Goal: Book appointment/travel/reservation

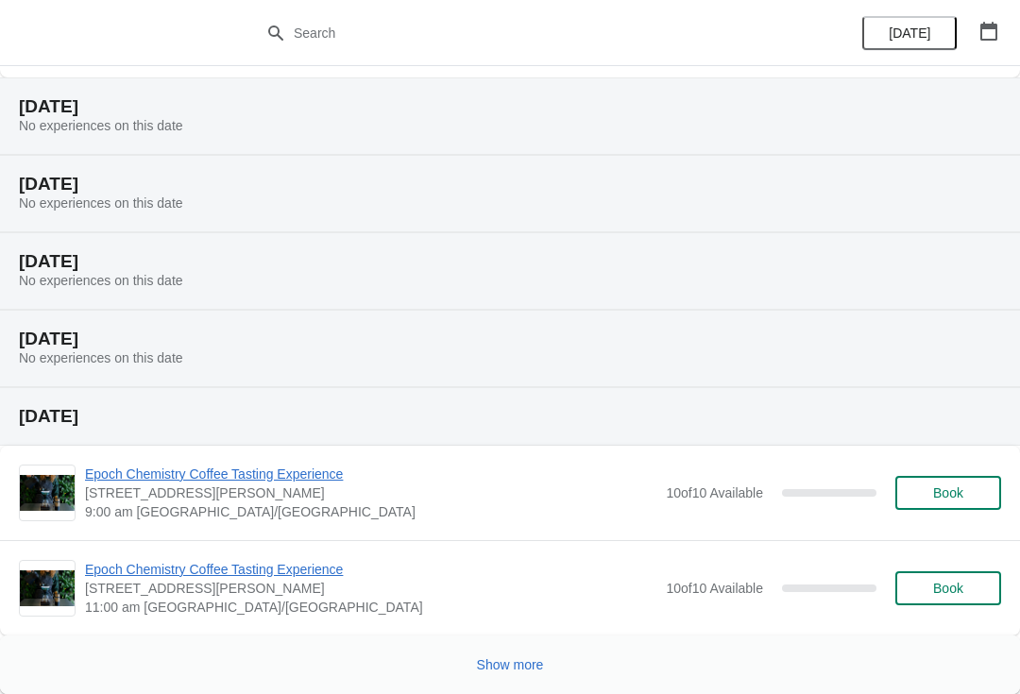
click at [530, 674] on button "Show more" at bounding box center [511, 665] width 82 height 34
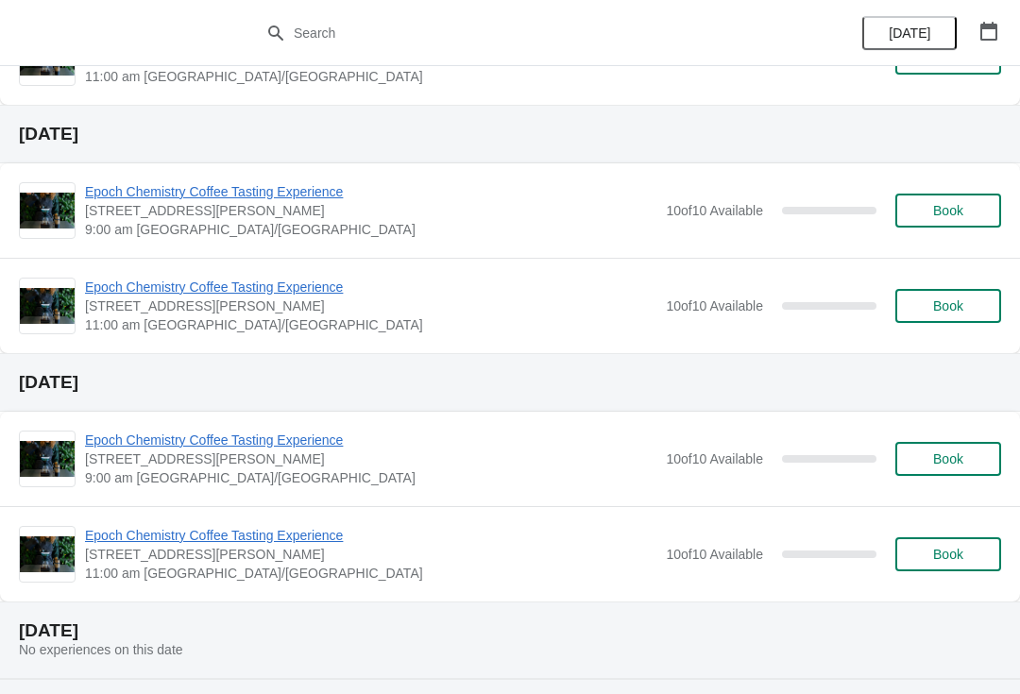
scroll to position [1316, 0]
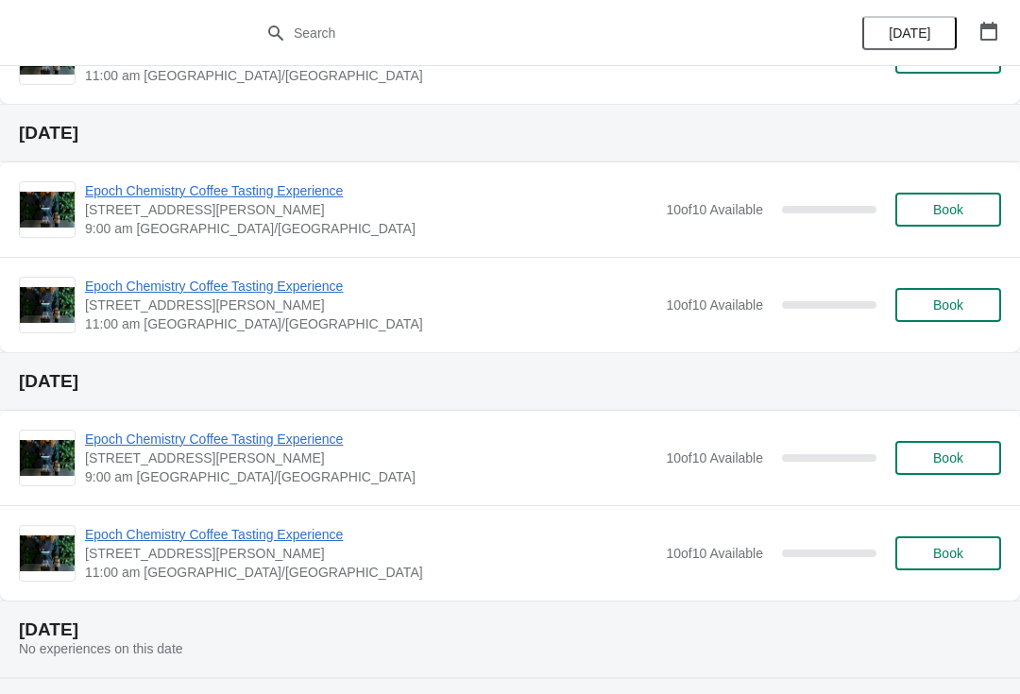
click at [328, 431] on span "Epoch Chemistry Coffee Tasting Experience" at bounding box center [371, 439] width 572 height 19
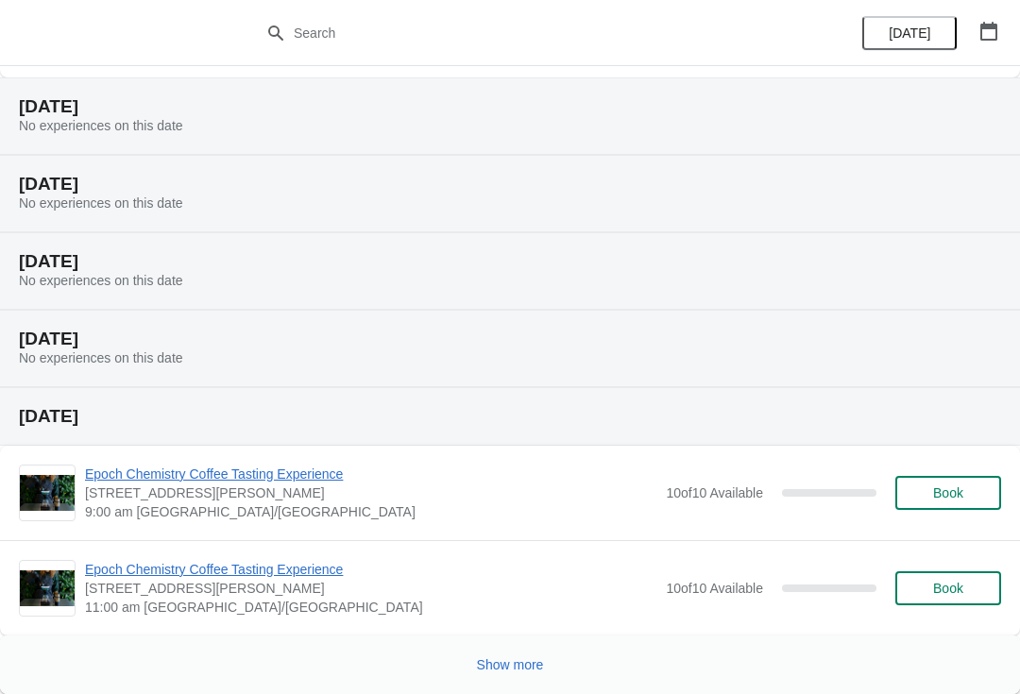
scroll to position [784, 0]
click at [488, 658] on span "Show more" at bounding box center [510, 665] width 67 height 15
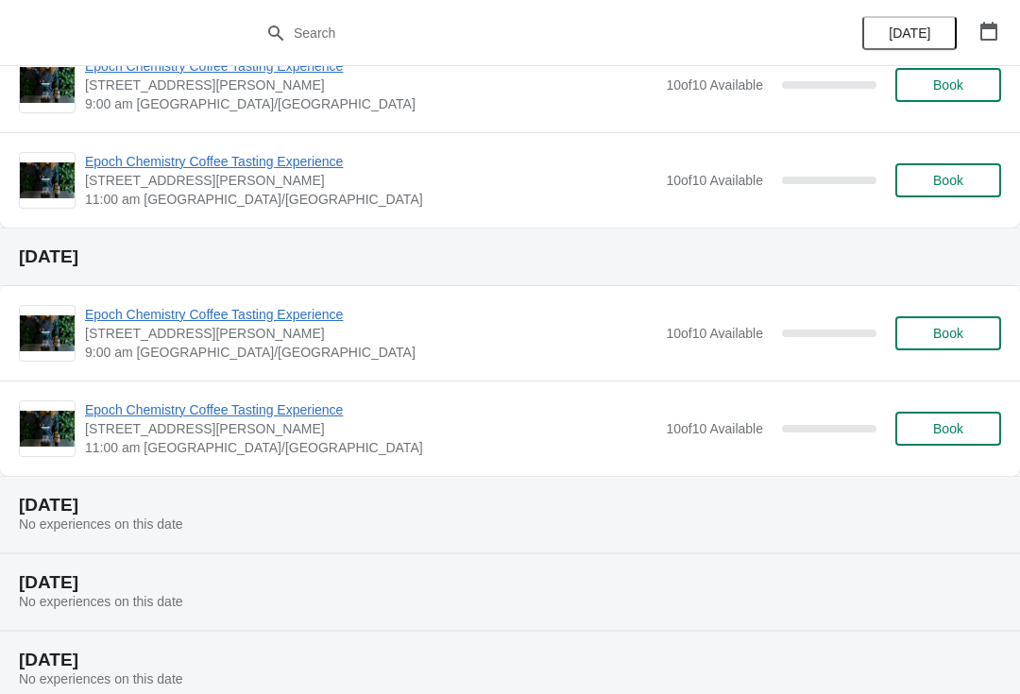
scroll to position [1454, 0]
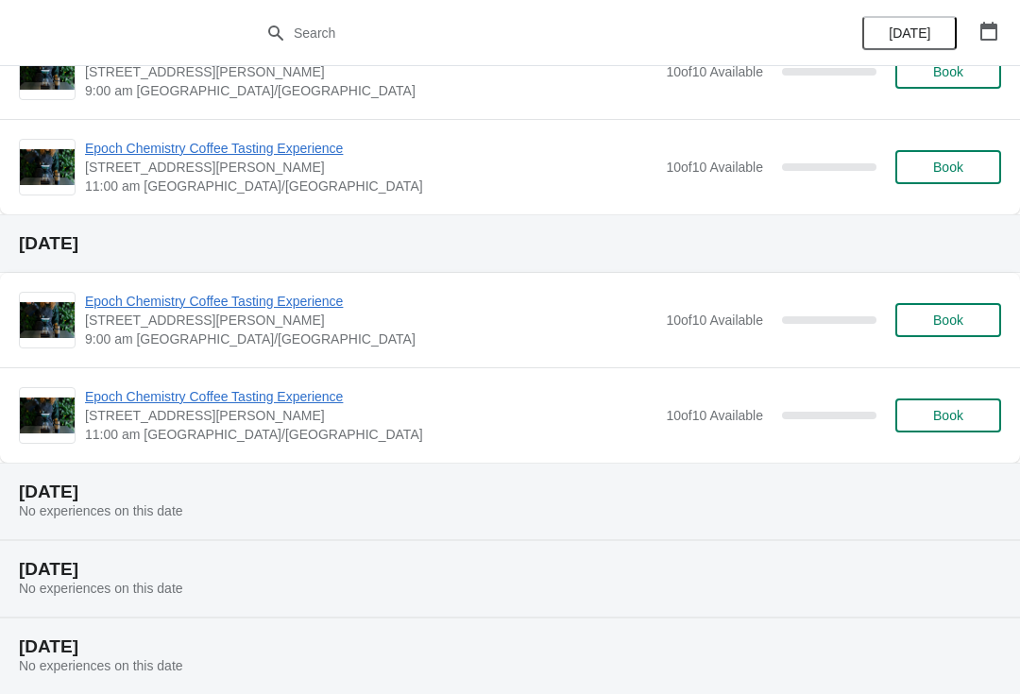
click at [931, 319] on span "Book" at bounding box center [949, 320] width 72 height 15
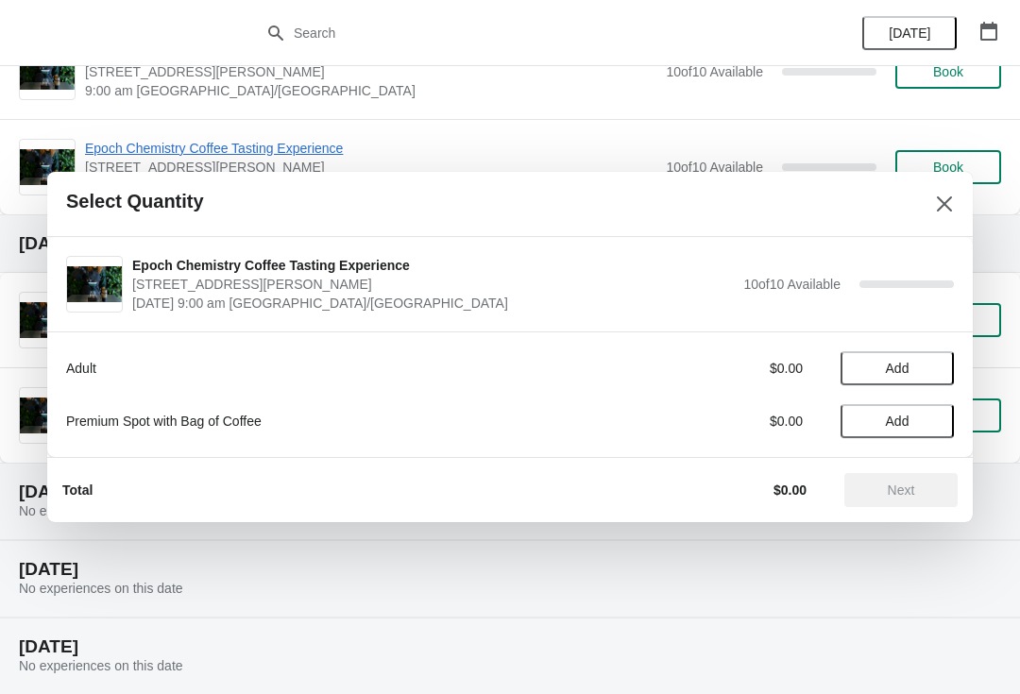
click at [876, 374] on span "Add" at bounding box center [897, 368] width 79 height 15
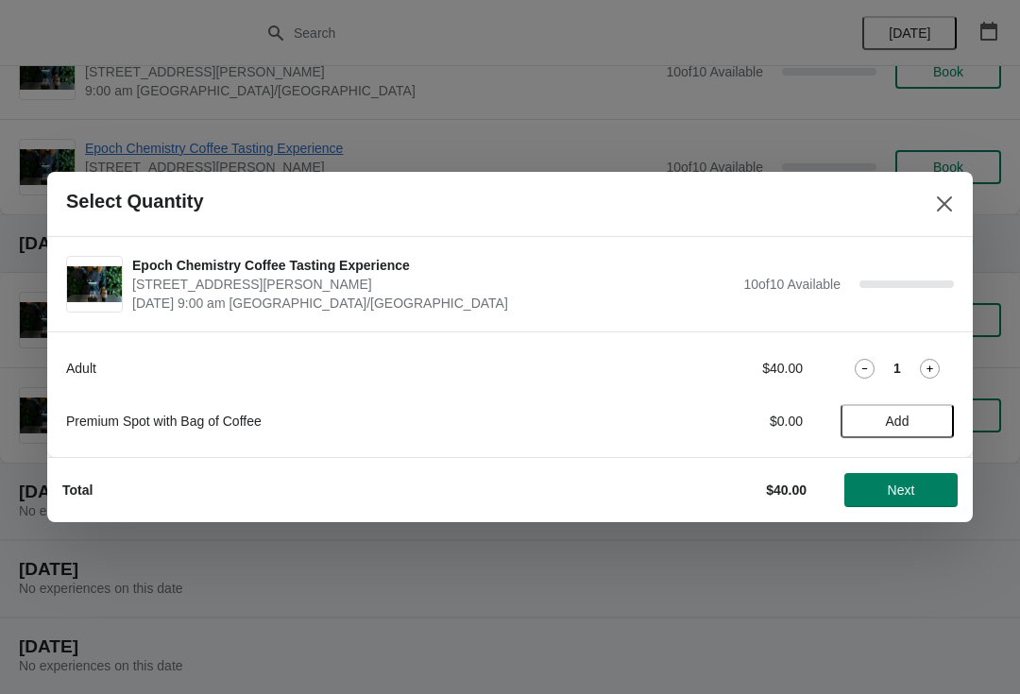
click at [881, 486] on span "Next" at bounding box center [901, 490] width 83 height 15
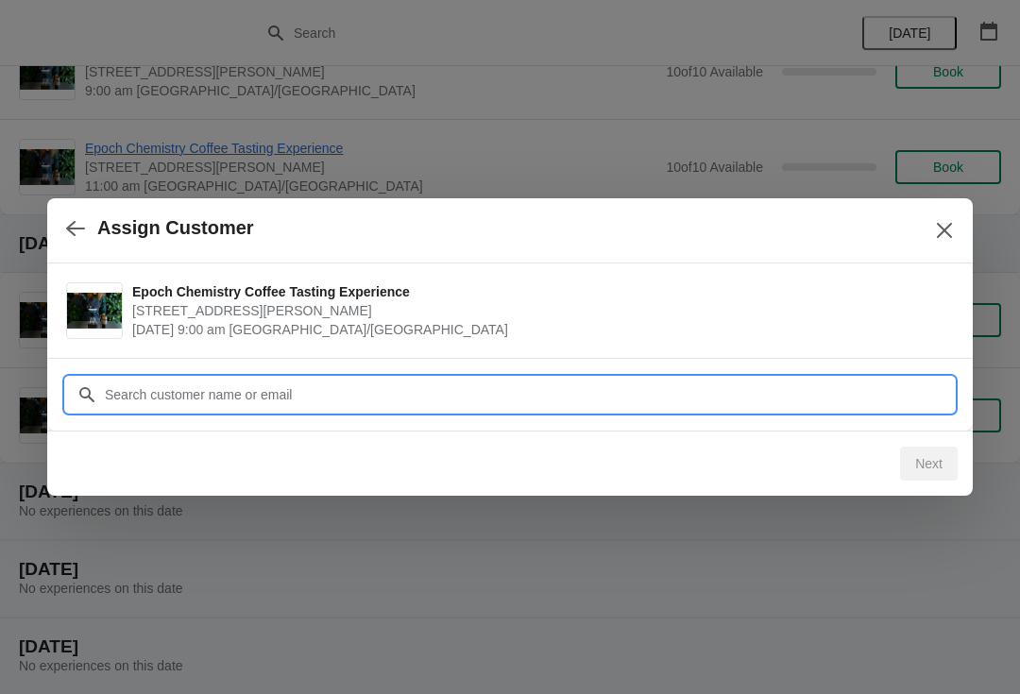
click at [484, 395] on input "Customer" at bounding box center [529, 395] width 850 height 34
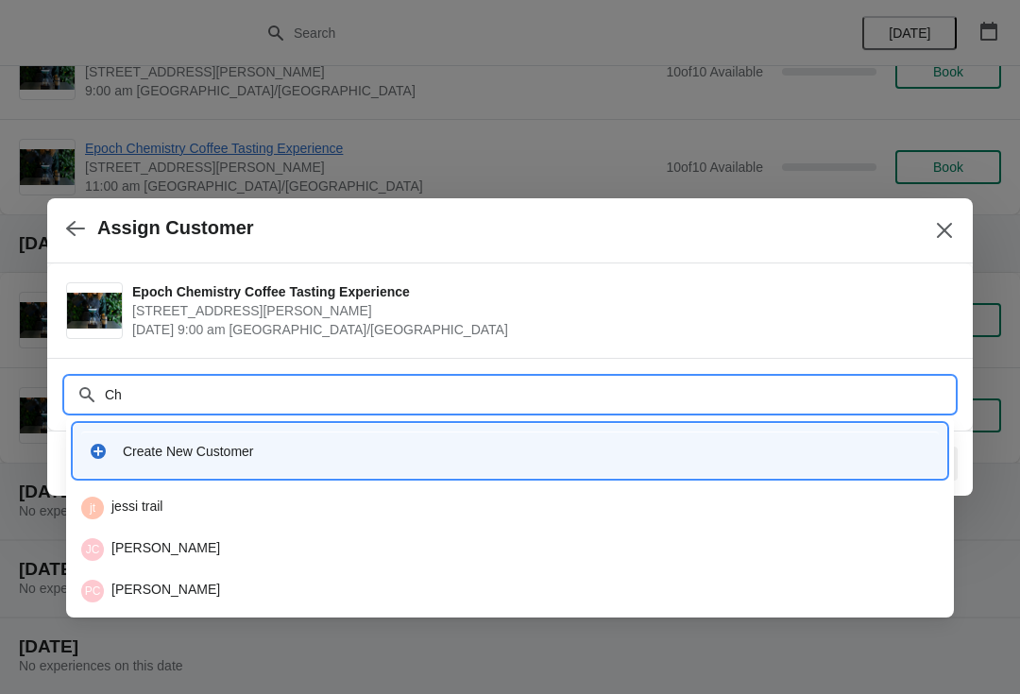
type input "C"
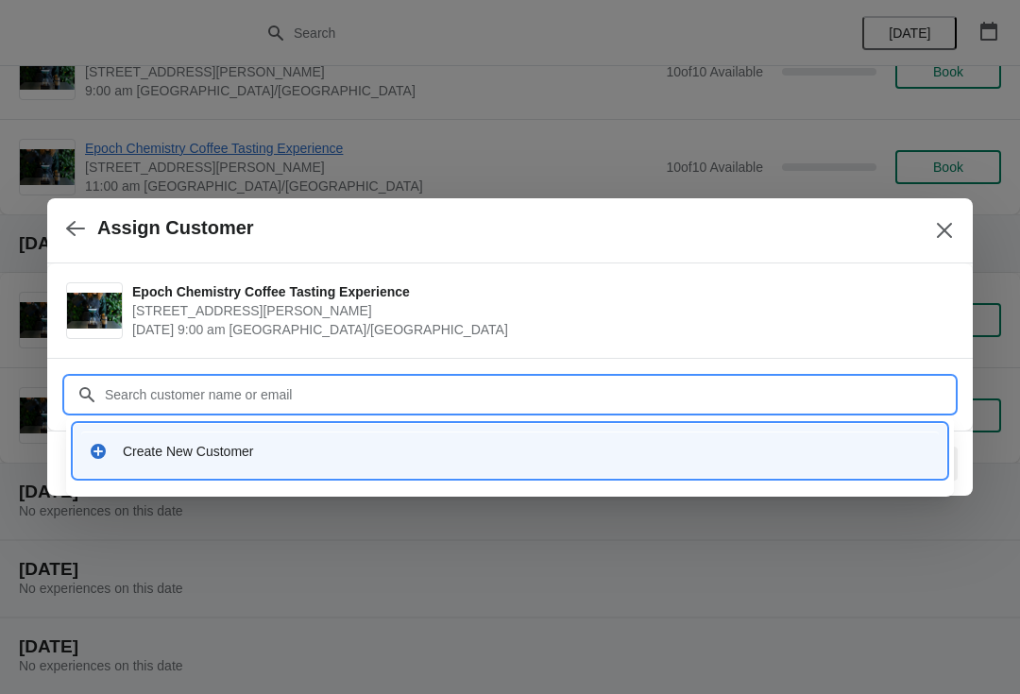
click at [132, 462] on div "Create New Customer" at bounding box center [510, 451] width 858 height 39
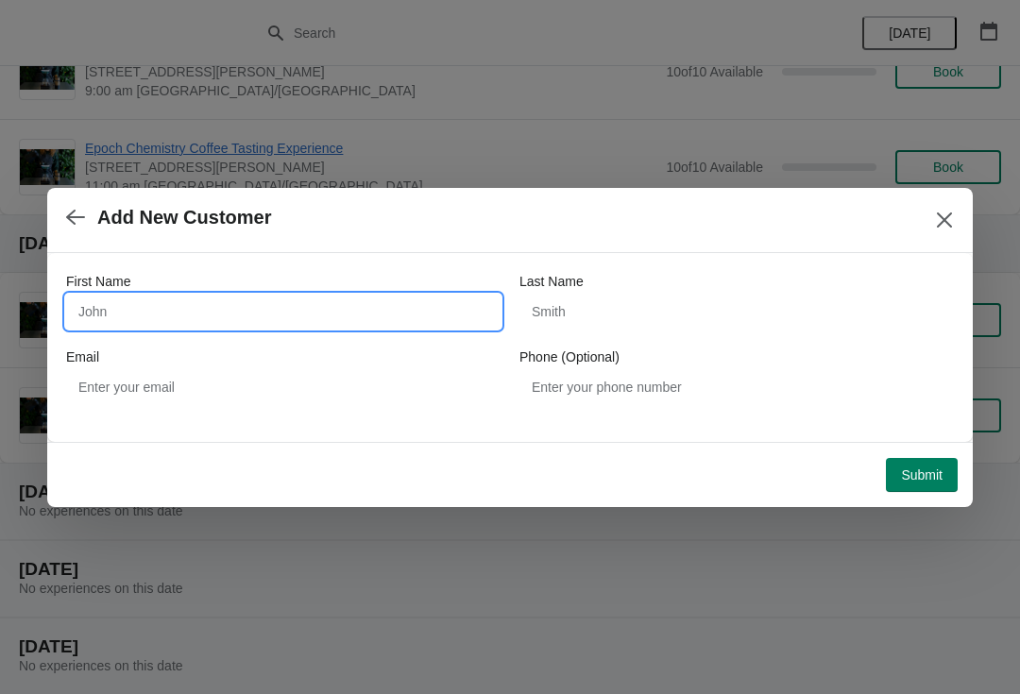
click at [105, 297] on input "First Name" at bounding box center [283, 312] width 435 height 34
click at [67, 213] on icon "button" at bounding box center [75, 217] width 19 height 19
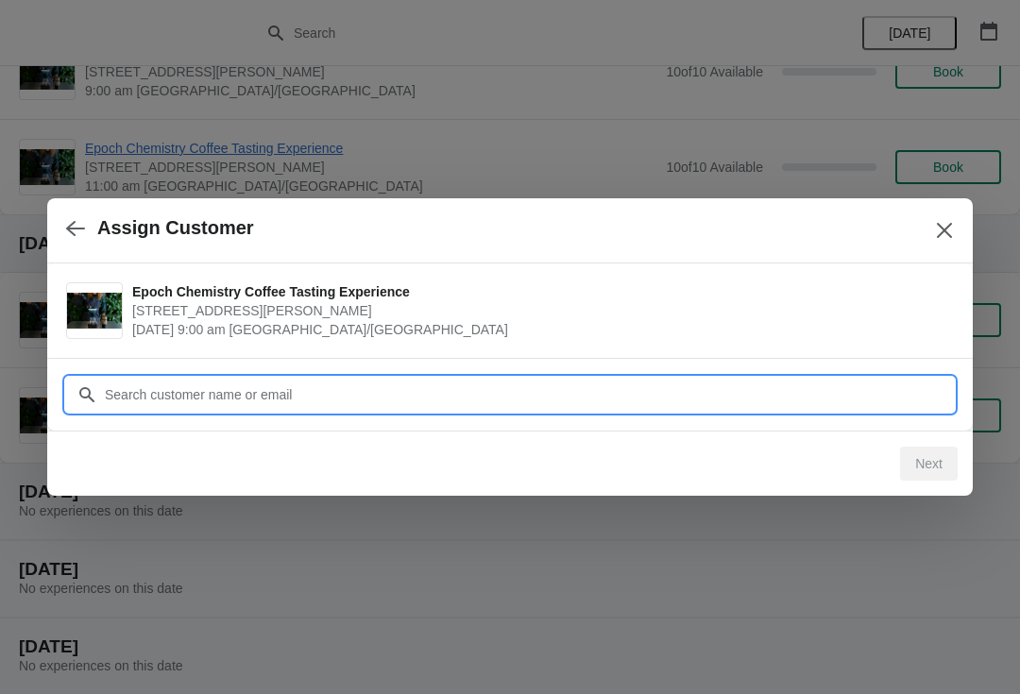
click at [111, 394] on input "Customer" at bounding box center [529, 395] width 850 height 34
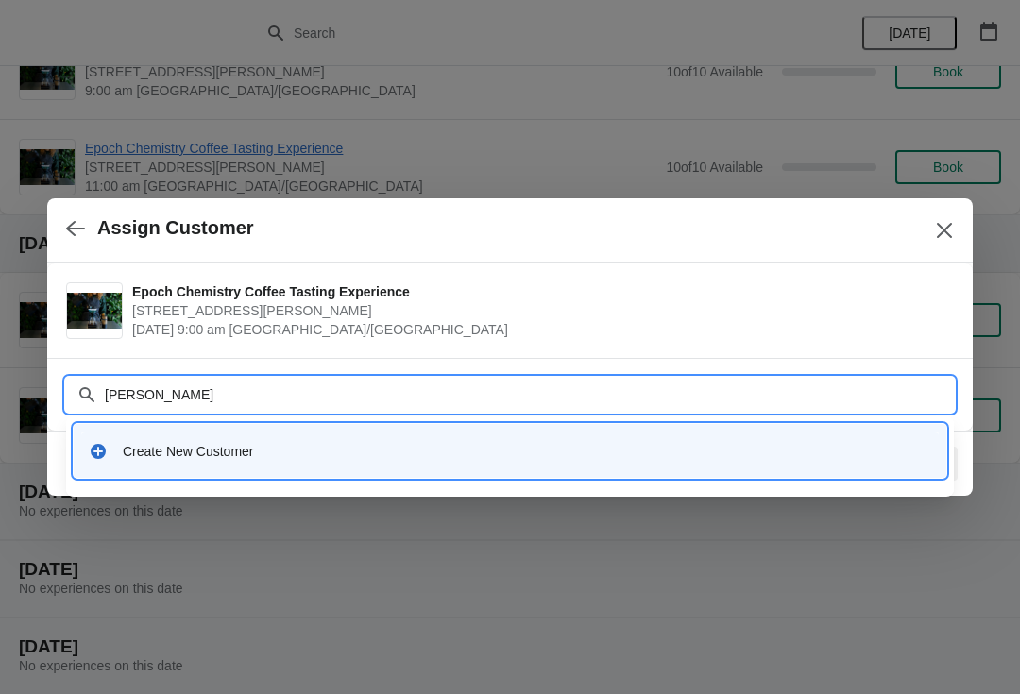
type input "[PERSON_NAME]"
click at [142, 466] on div "Create New Customer" at bounding box center [510, 451] width 858 height 39
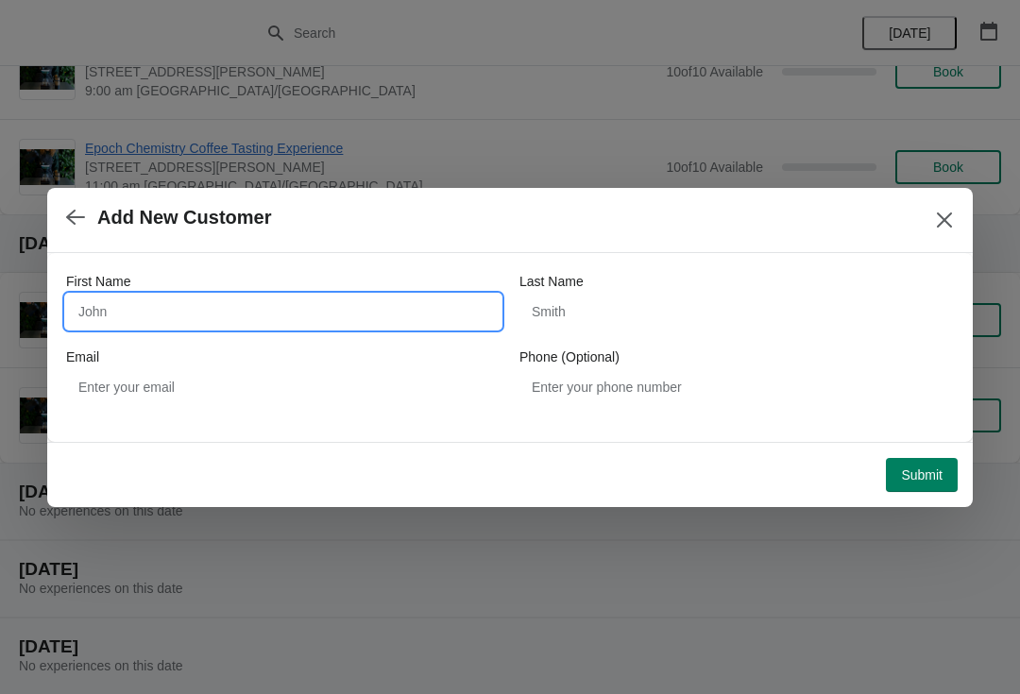
click at [118, 312] on input "First Name" at bounding box center [283, 312] width 435 height 34
type input "[PERSON_NAME]"
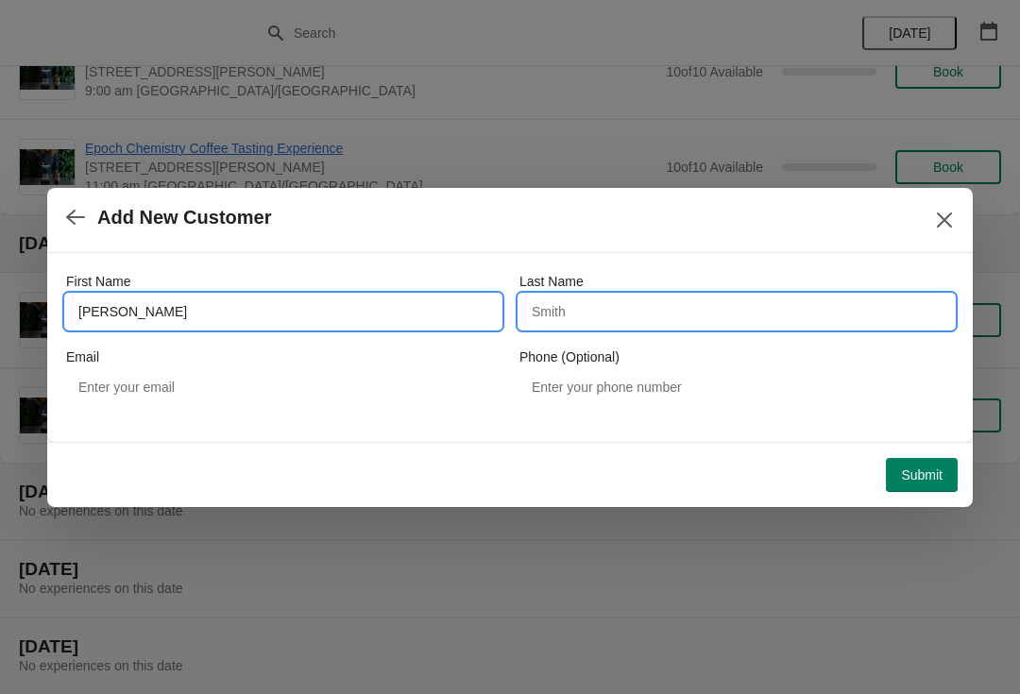
click at [712, 312] on input "Last Name" at bounding box center [737, 312] width 435 height 34
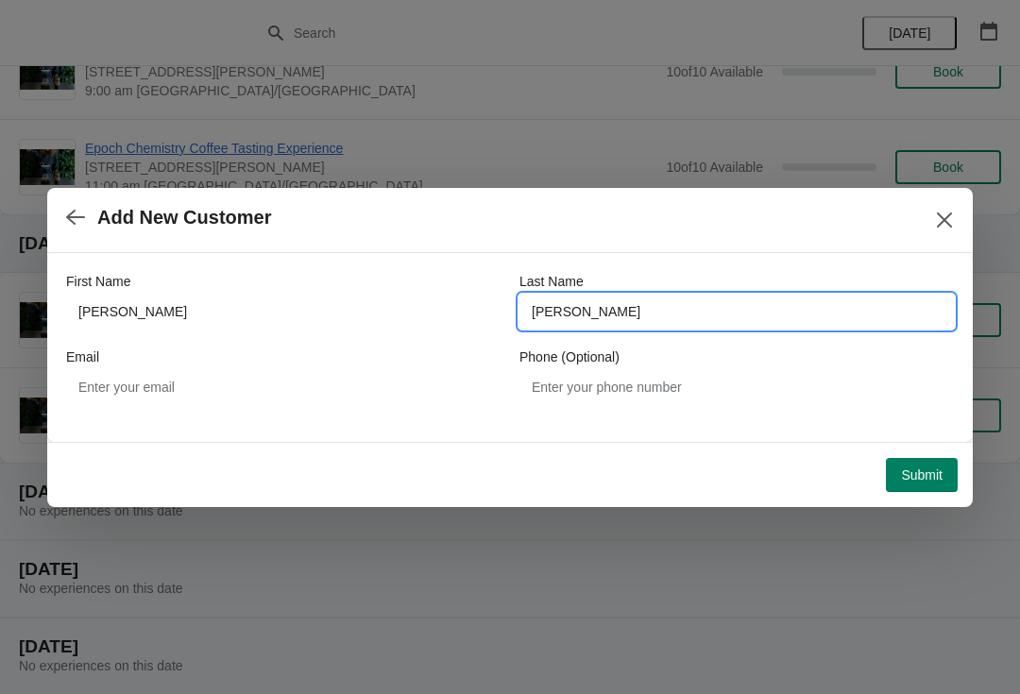
type input "[PERSON_NAME]"
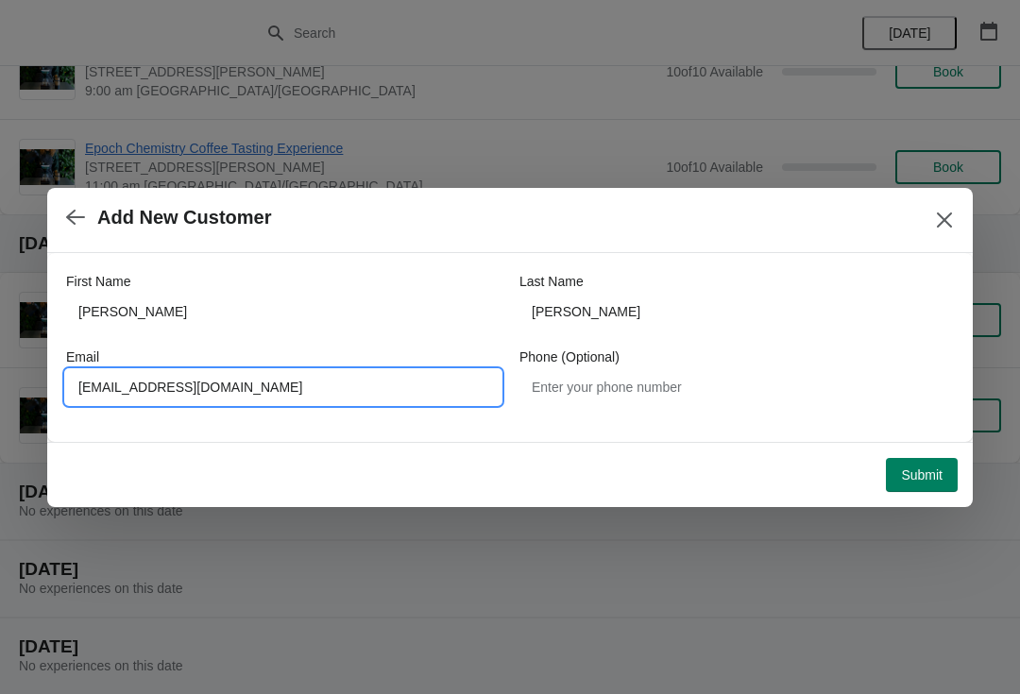
type input "[EMAIL_ADDRESS][DOMAIN_NAME]"
click at [921, 484] on button "Submit" at bounding box center [922, 475] width 72 height 34
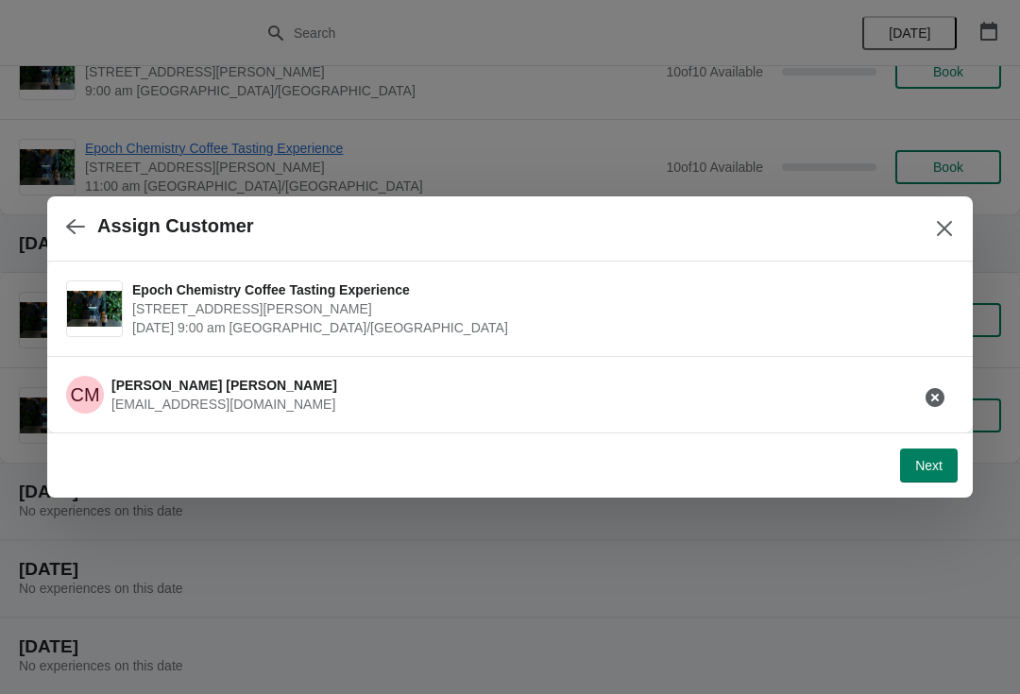
click at [936, 459] on span "Next" at bounding box center [929, 465] width 27 height 15
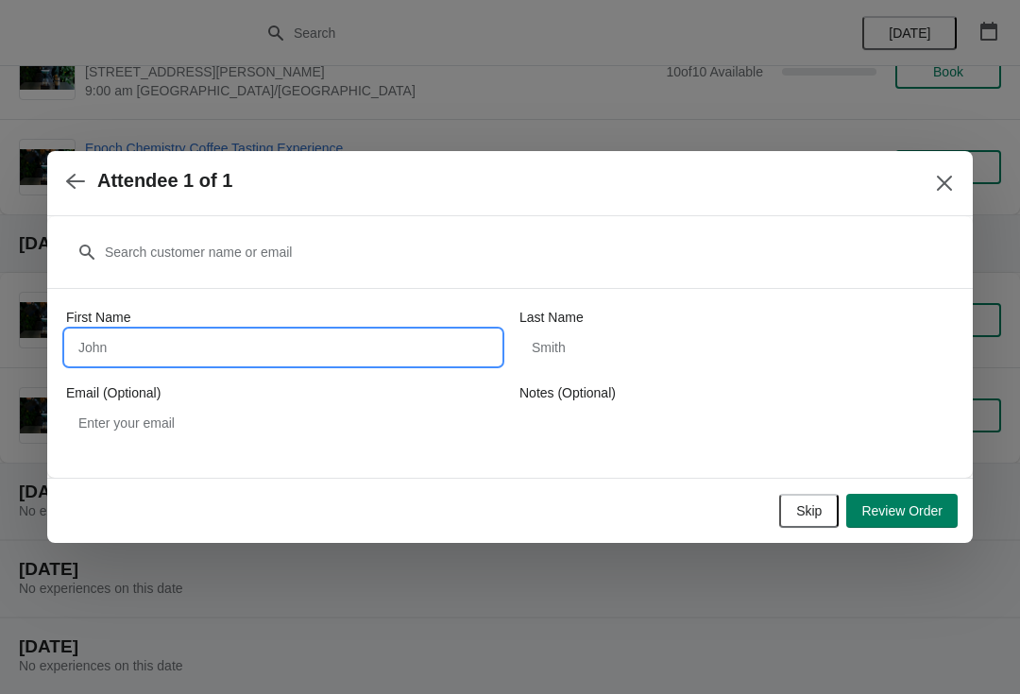
click at [123, 340] on input "First Name" at bounding box center [283, 348] width 435 height 34
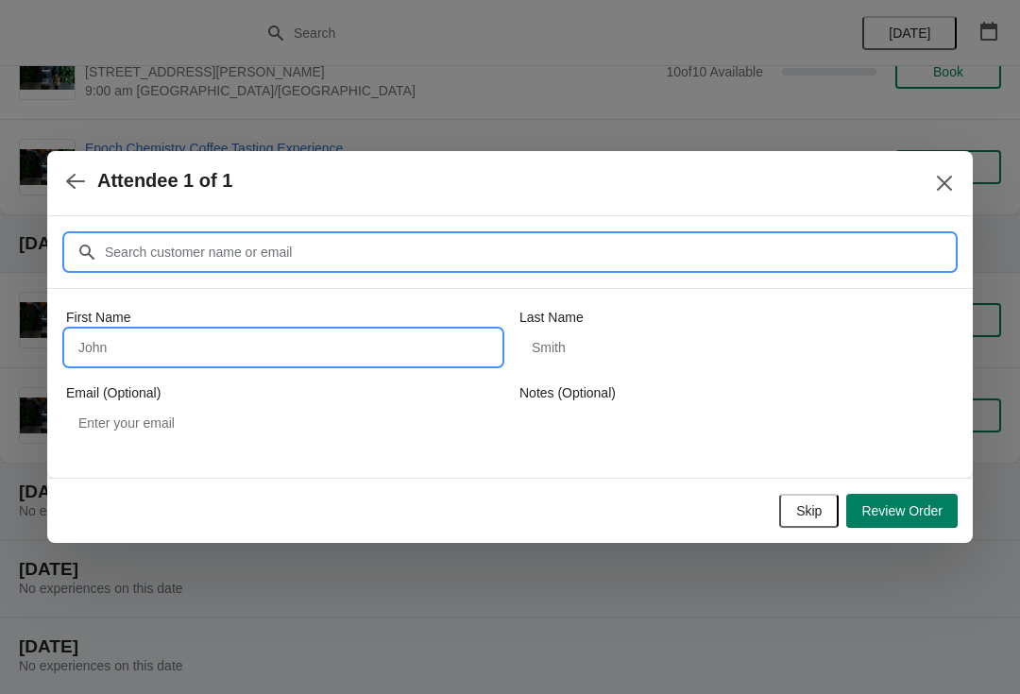
click at [180, 259] on input "Customer" at bounding box center [529, 252] width 850 height 34
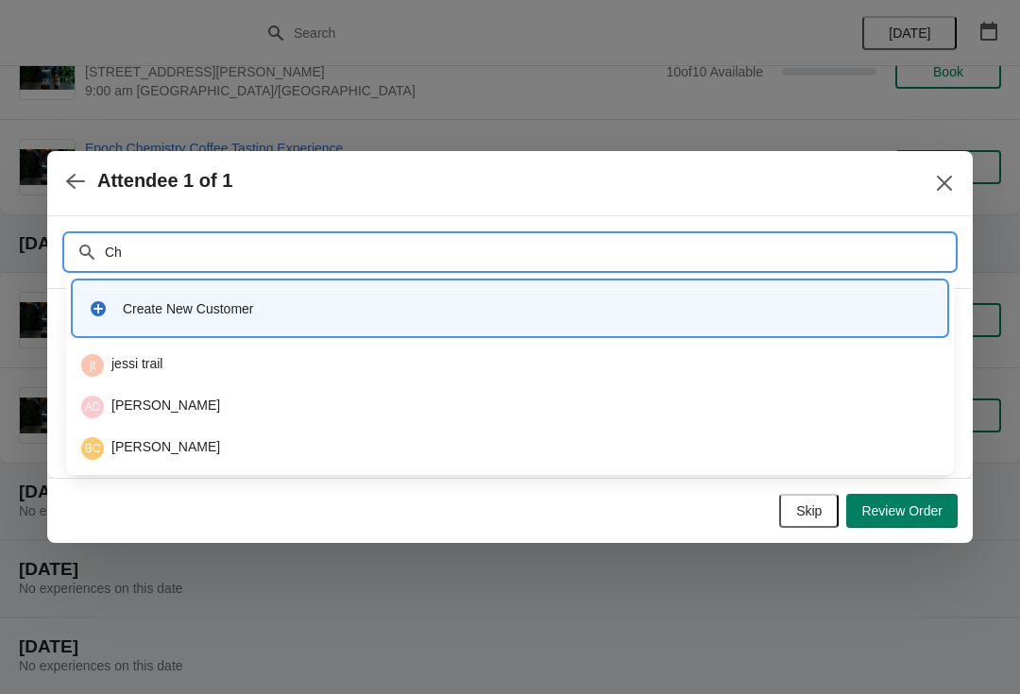
type input "C"
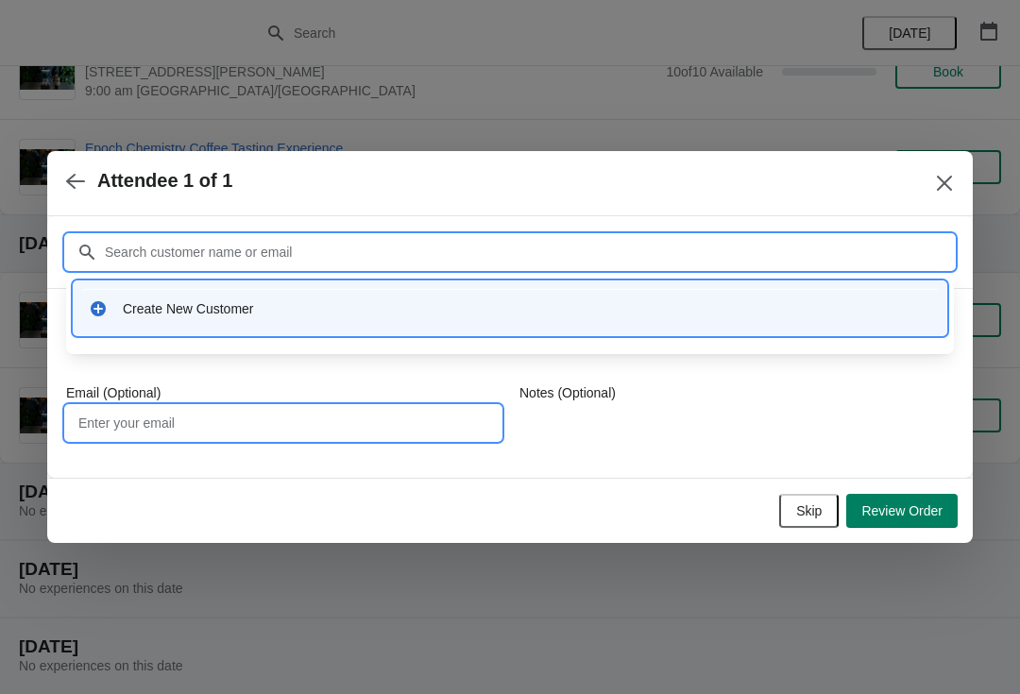
click at [144, 428] on input "Email (Optional)" at bounding box center [283, 423] width 435 height 34
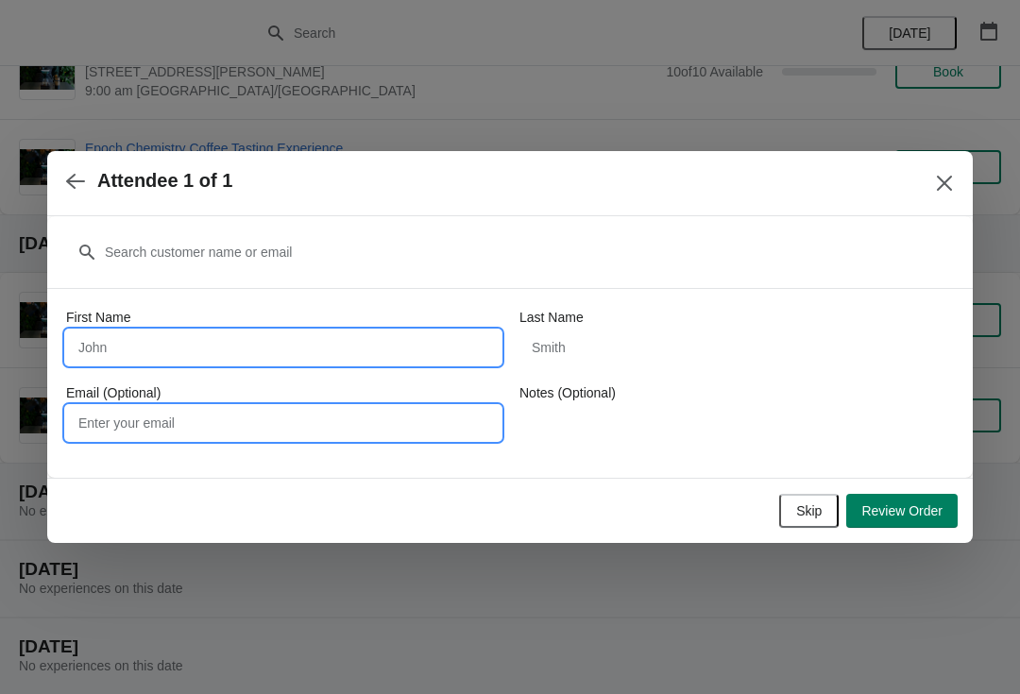
click at [119, 345] on input "First Name" at bounding box center [283, 348] width 435 height 34
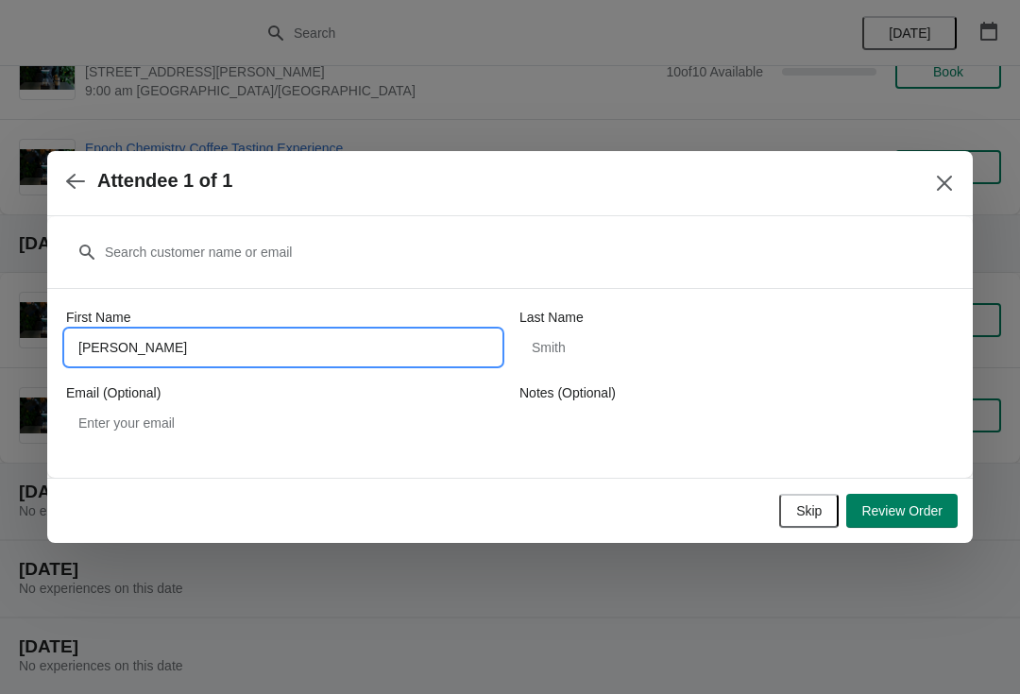
type input "[PERSON_NAME]"
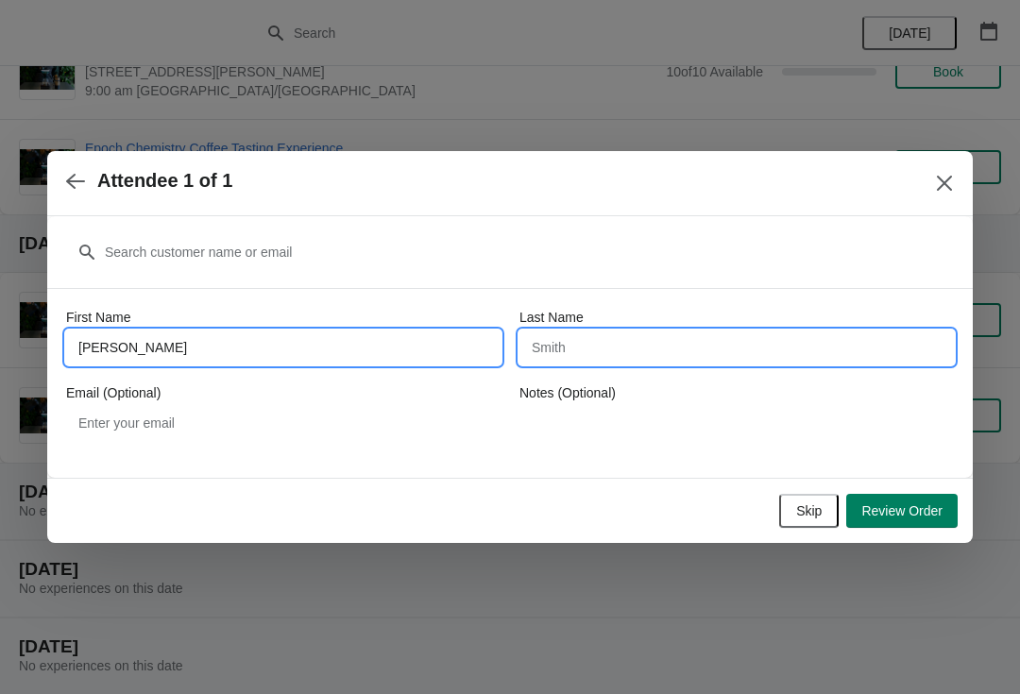
click at [689, 332] on input "Last Name" at bounding box center [737, 348] width 435 height 34
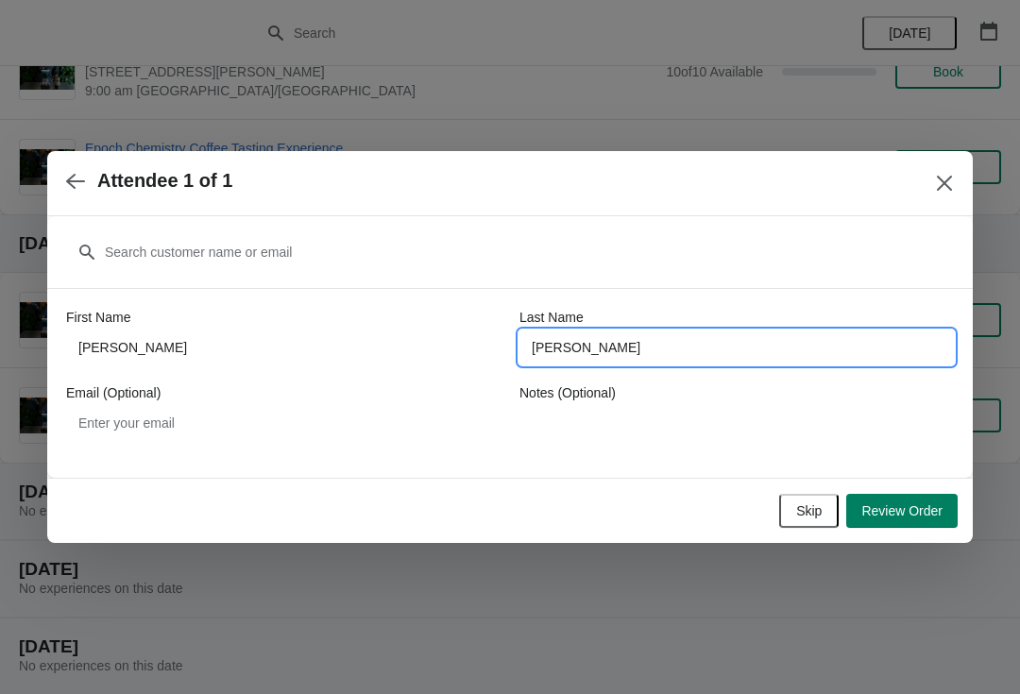
type input "[PERSON_NAME]"
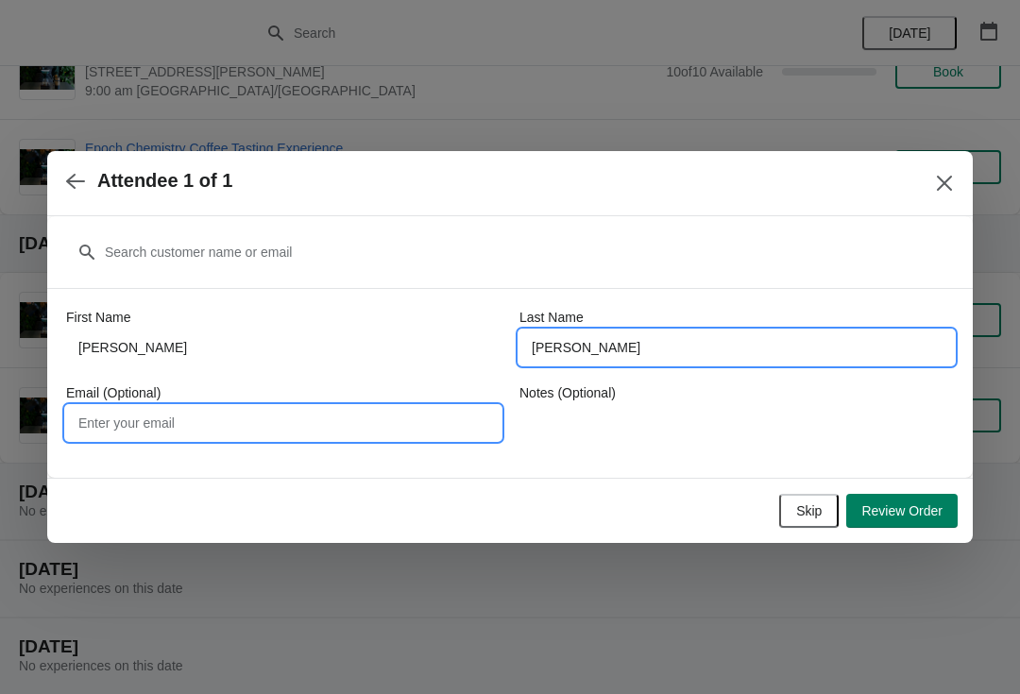
click at [108, 436] on input "Email (Optional)" at bounding box center [283, 423] width 435 height 34
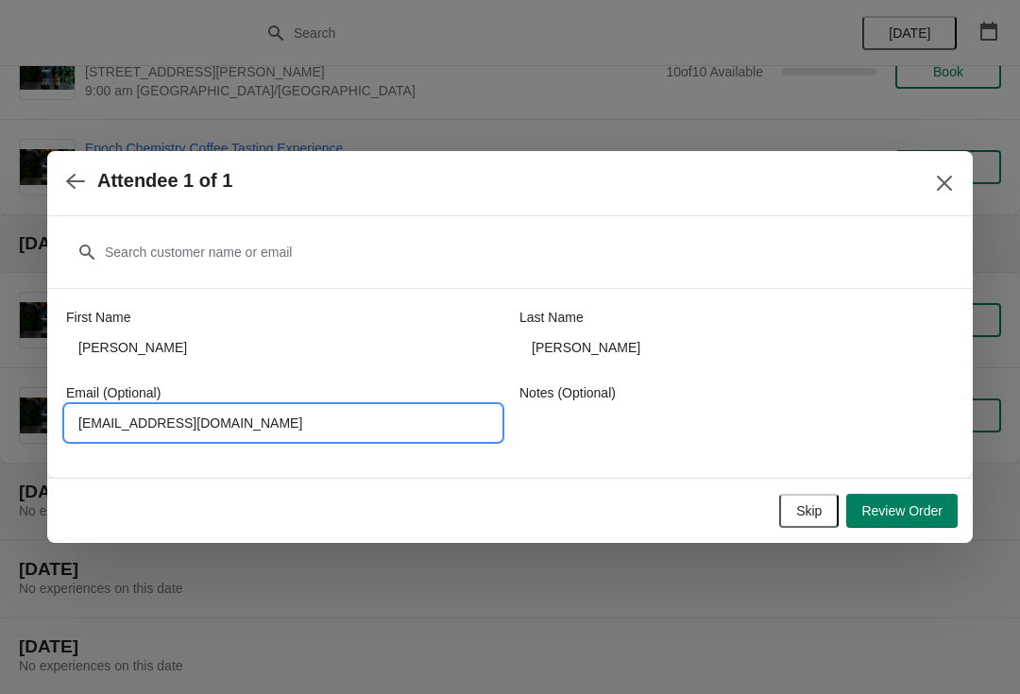
type input "[EMAIL_ADDRESS][DOMAIN_NAME]"
click at [927, 511] on span "Review Order" at bounding box center [902, 511] width 81 height 15
